Goal: Find specific page/section: Find specific page/section

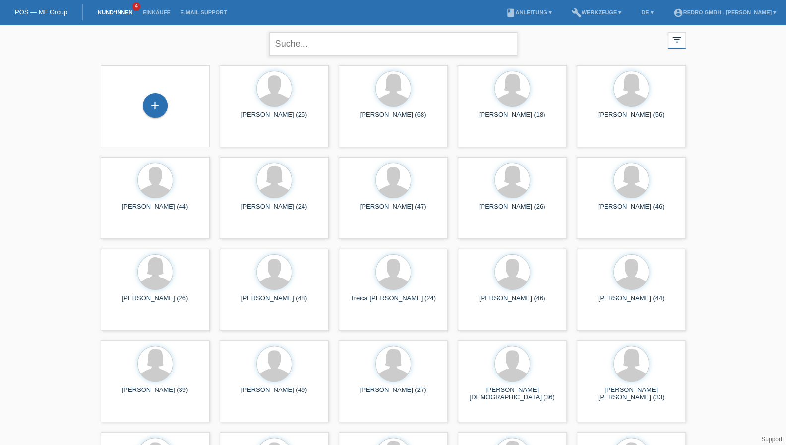
click at [307, 51] on input "text" at bounding box center [393, 43] width 248 height 23
type input "deusser"
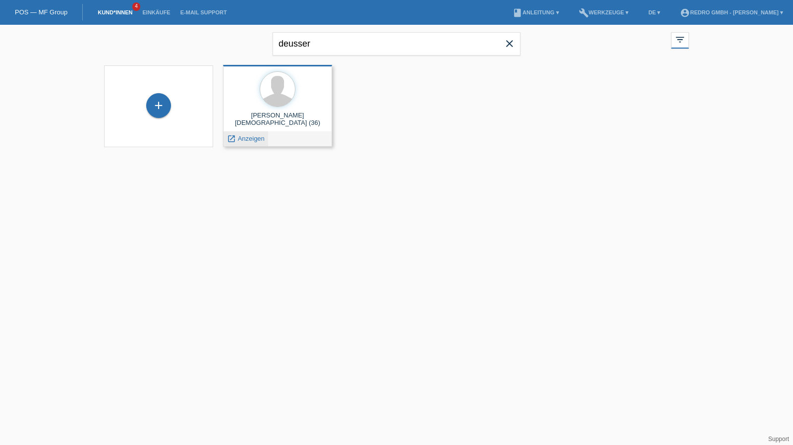
click at [239, 142] on div "launch Anzeigen" at bounding box center [246, 138] width 45 height 15
click at [240, 140] on span "Anzeigen" at bounding box center [251, 138] width 27 height 7
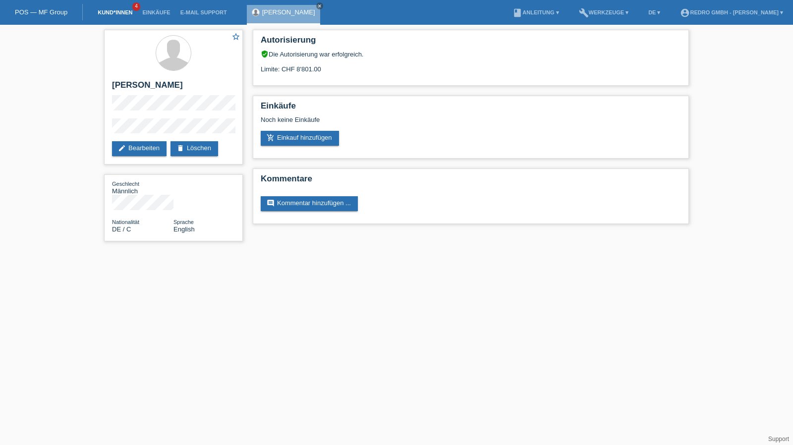
click at [123, 13] on link "Kund*innen" at bounding box center [115, 12] width 45 height 6
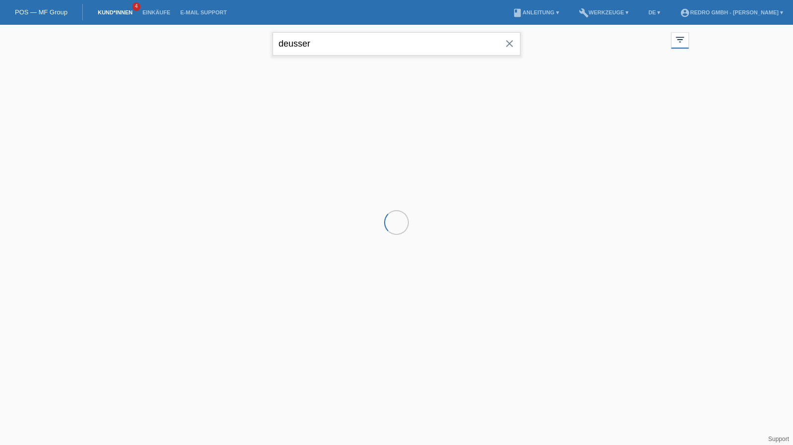
click at [344, 47] on input "deusser" at bounding box center [397, 43] width 248 height 23
paste input "Mourão"
type input "Mourão"
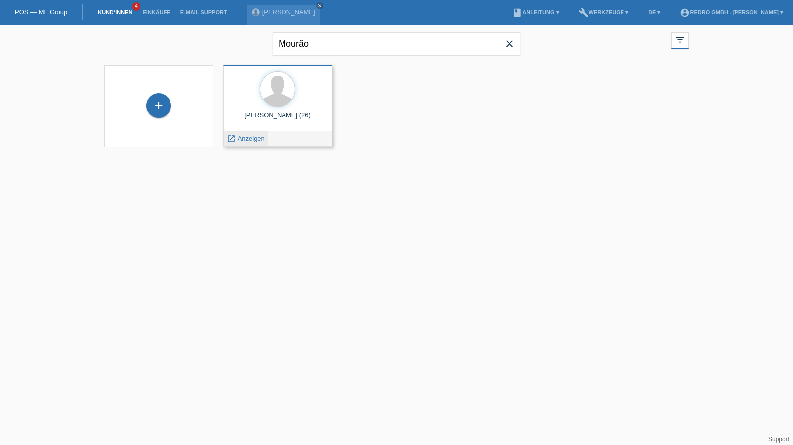
click at [258, 142] on span "Anzeigen" at bounding box center [251, 138] width 27 height 7
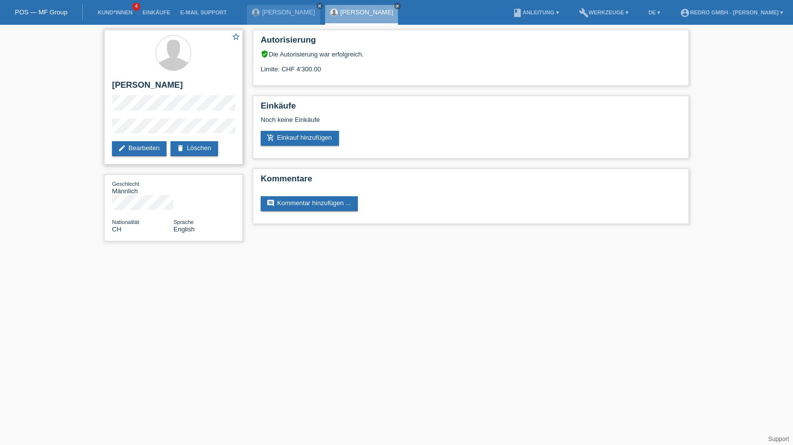
click at [147, 84] on h2 "[PERSON_NAME]" at bounding box center [173, 87] width 123 height 15
copy h2 "Mourão"
click at [146, 117] on div "star_border [PERSON_NAME] edit Bearbeiten delete Löschen" at bounding box center [173, 97] width 139 height 135
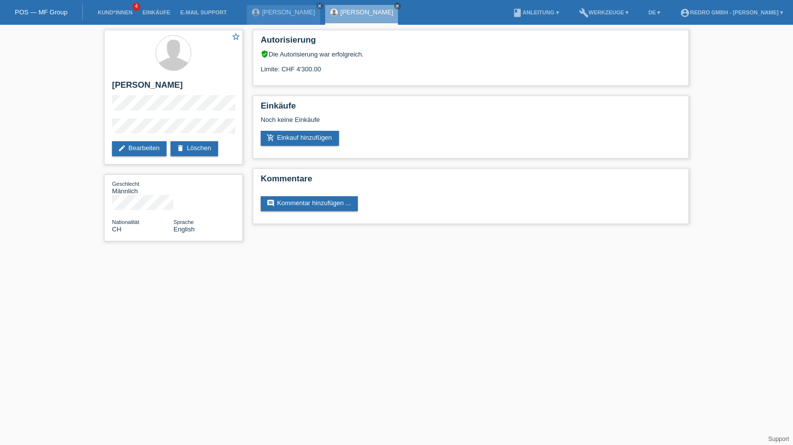
click at [102, 131] on div "star_border [PERSON_NAME] edit Bearbeiten delete Löschen Geschlecht Männlich Na…" at bounding box center [173, 138] width 149 height 226
